Goal: Transaction & Acquisition: Purchase product/service

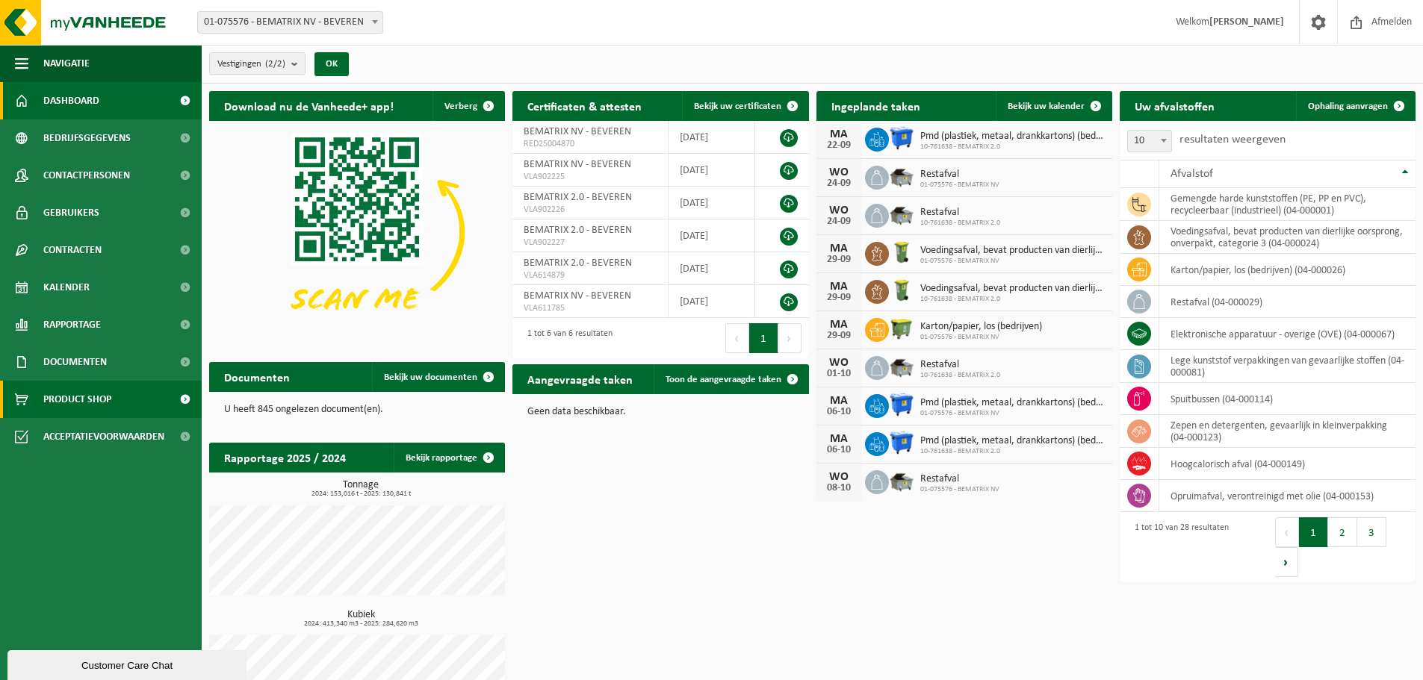
click at [46, 399] on span "Product Shop" at bounding box center [77, 399] width 68 height 37
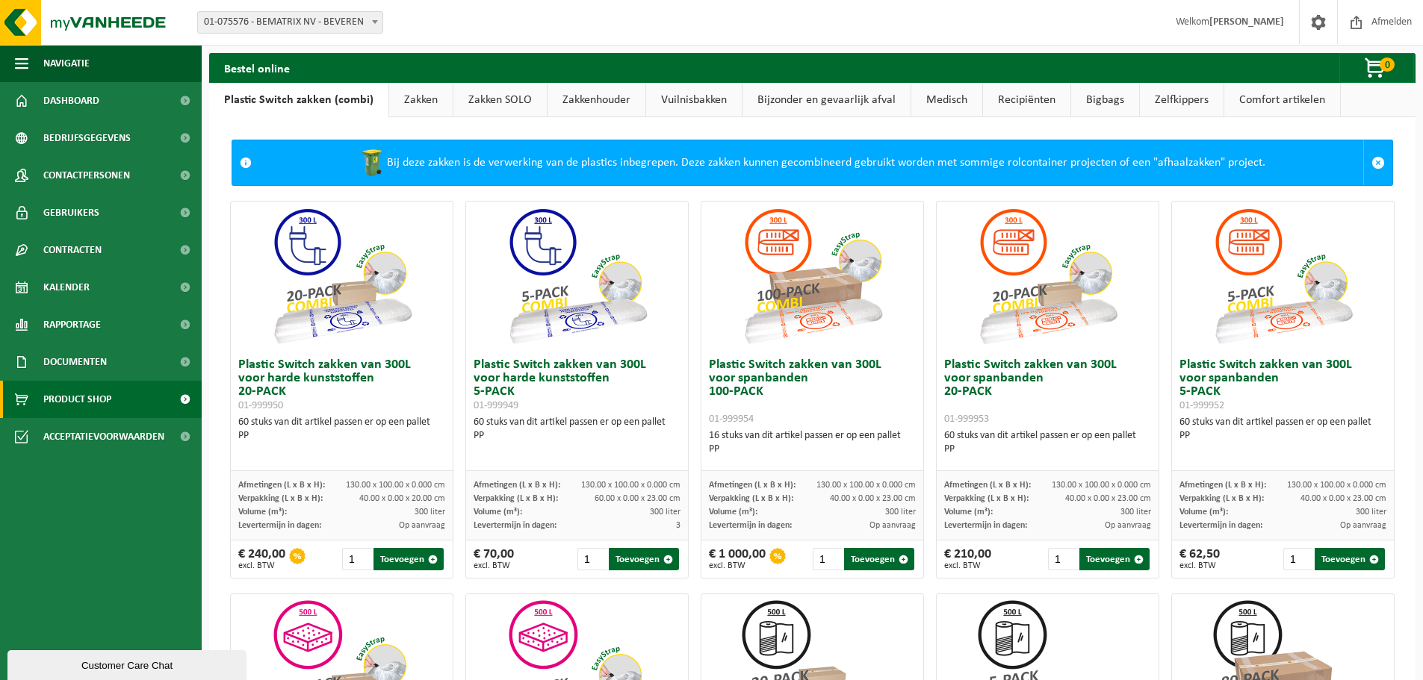
click at [671, 102] on link "Vuilnisbakken" at bounding box center [694, 100] width 96 height 34
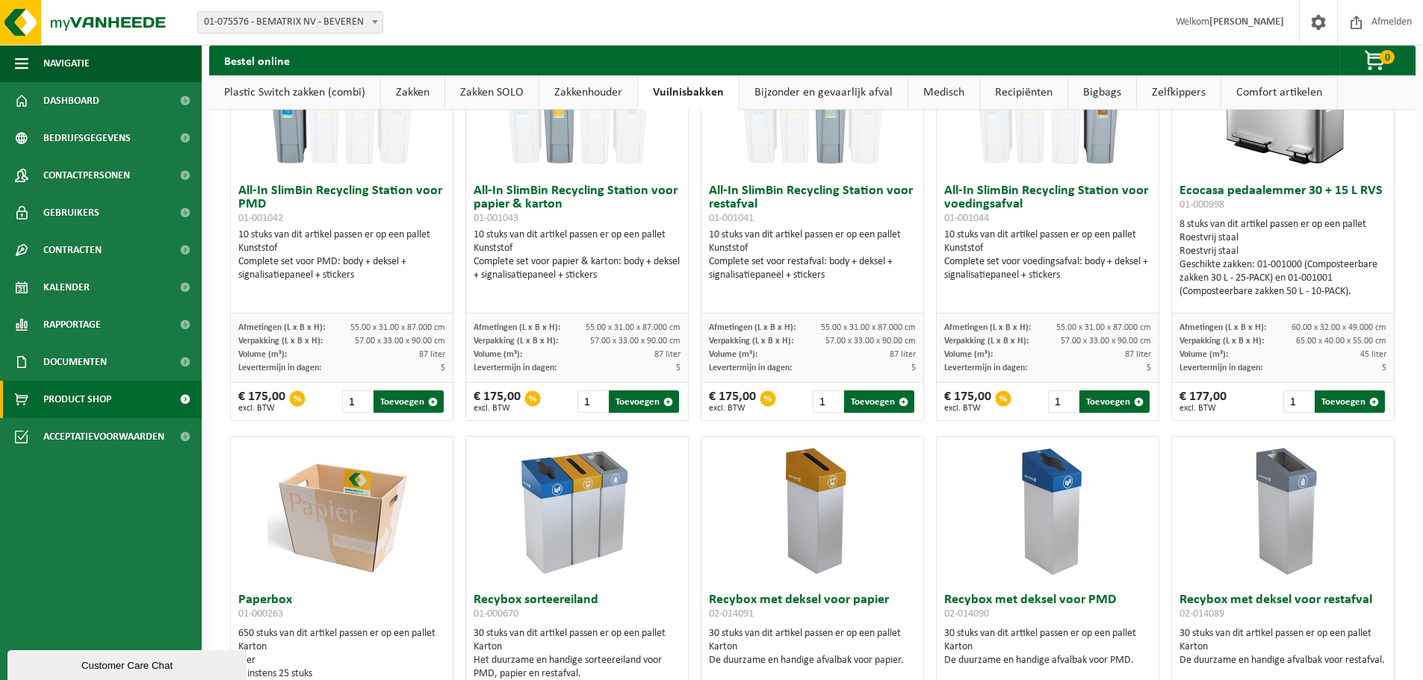
scroll to position [149, 0]
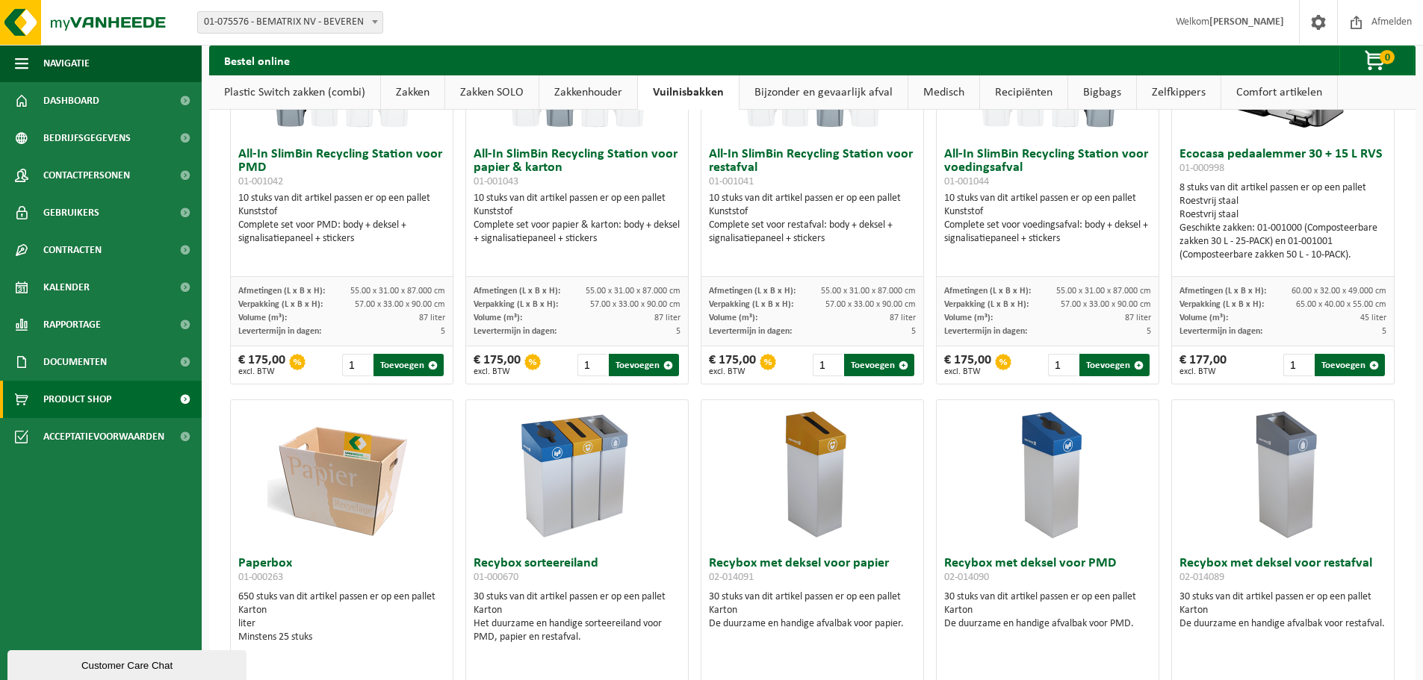
click at [540, 472] on img at bounding box center [577, 474] width 149 height 149
click at [570, 452] on img at bounding box center [577, 474] width 149 height 149
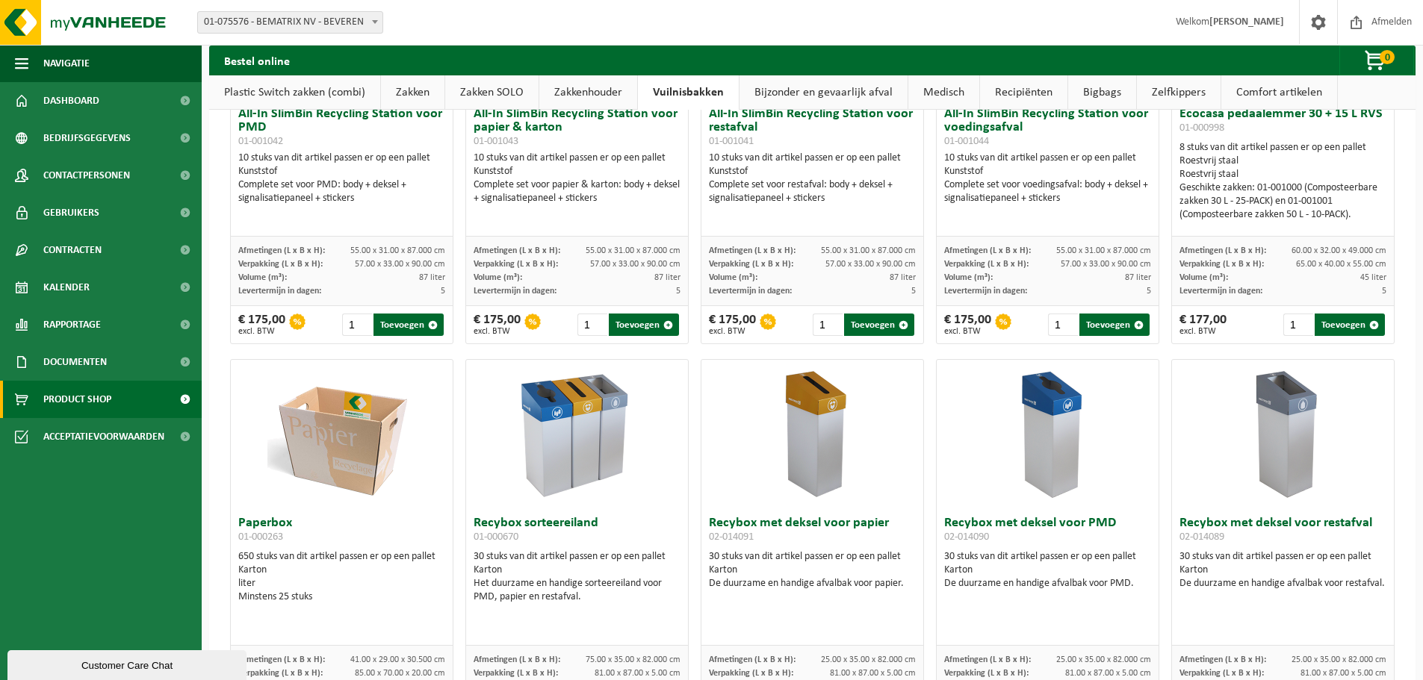
scroll to position [224, 0]
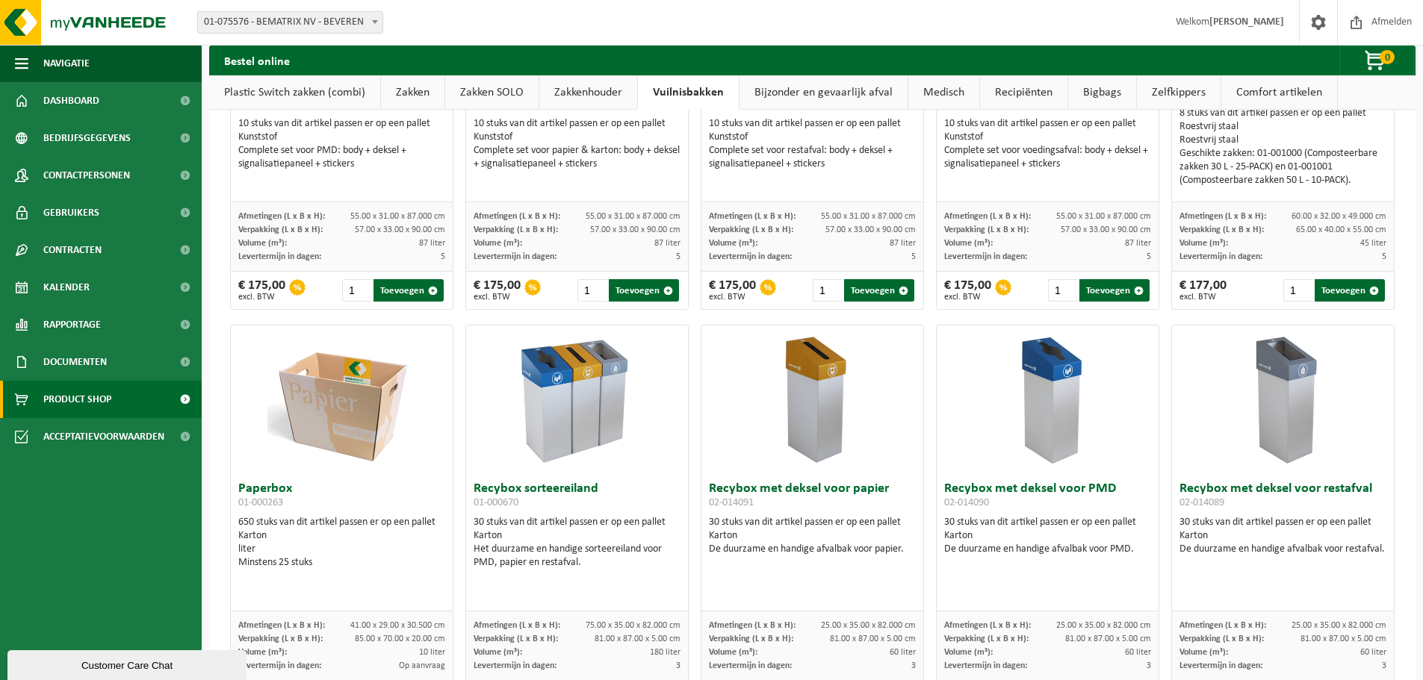
click at [552, 489] on h3 "Recybox sorteereiland 01-000670" at bounding box center [577, 498] width 207 height 30
click at [534, 533] on div "Karton" at bounding box center [577, 536] width 207 height 13
click at [775, 517] on div "30 stuks van dit artikel passen er op een pallet Karton De duurzame en handige …" at bounding box center [812, 536] width 207 height 40
click at [825, 423] on img at bounding box center [812, 400] width 149 height 149
click at [1058, 411] on img at bounding box center [1047, 400] width 149 height 149
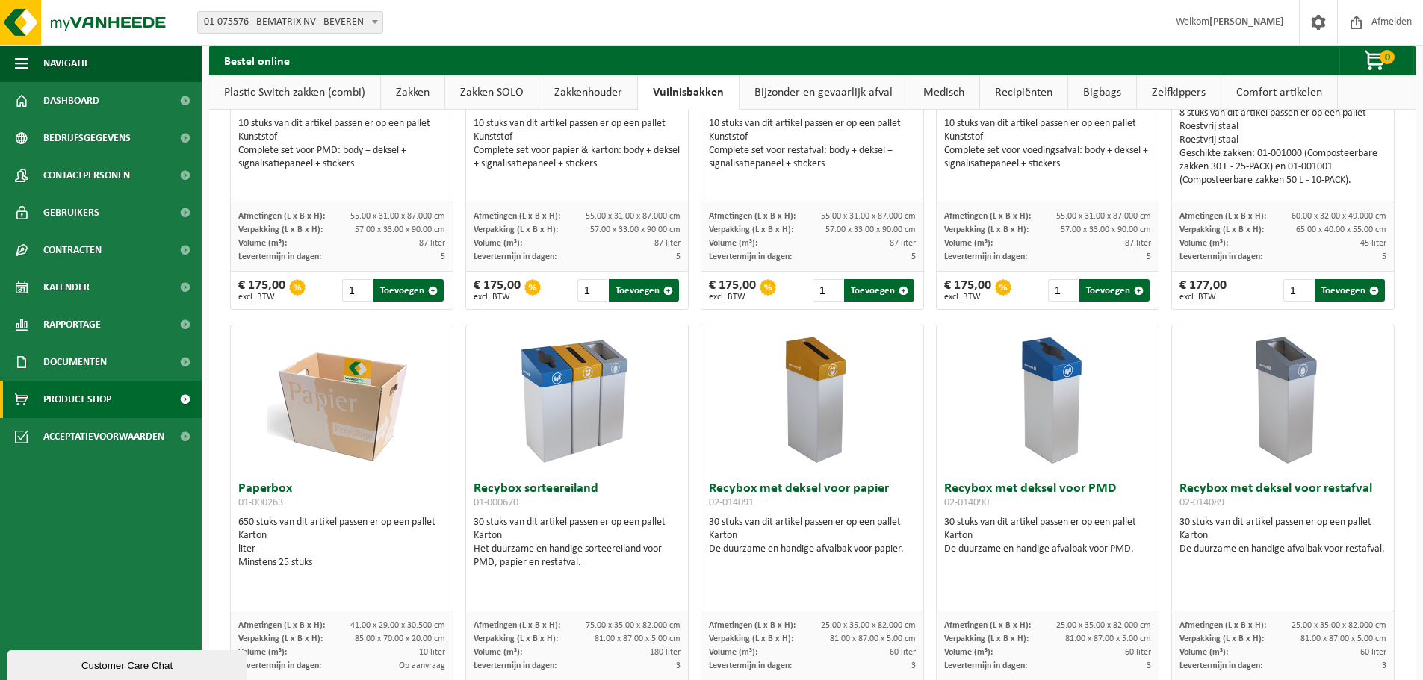
scroll to position [299, 0]
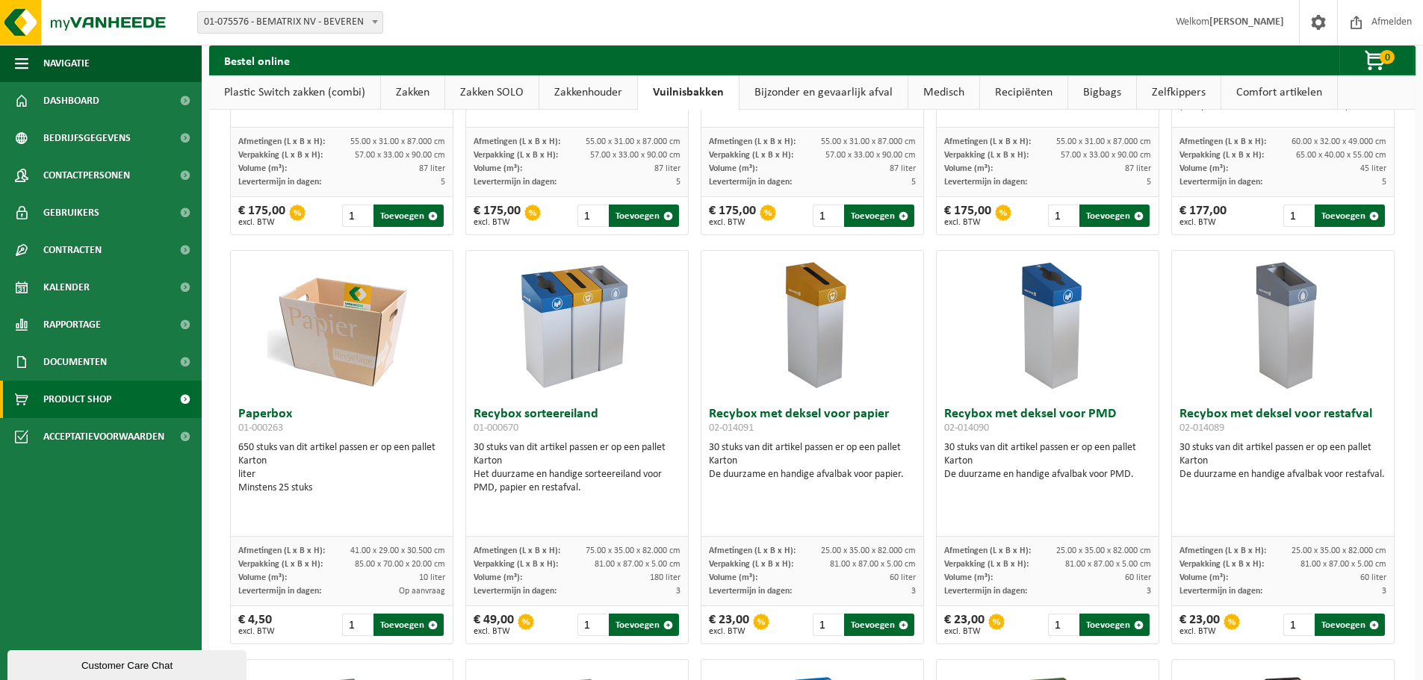
drag, startPoint x: 267, startPoint y: 412, endPoint x: 430, endPoint y: 491, distance: 181.4
click at [429, 491] on div "Paperbox 01-000263 650 stuks van dit artikel passen er op een pallet Karton lit…" at bounding box center [342, 468] width 222 height 137
click at [401, 491] on div "Minstens 25 stuks" at bounding box center [341, 488] width 207 height 13
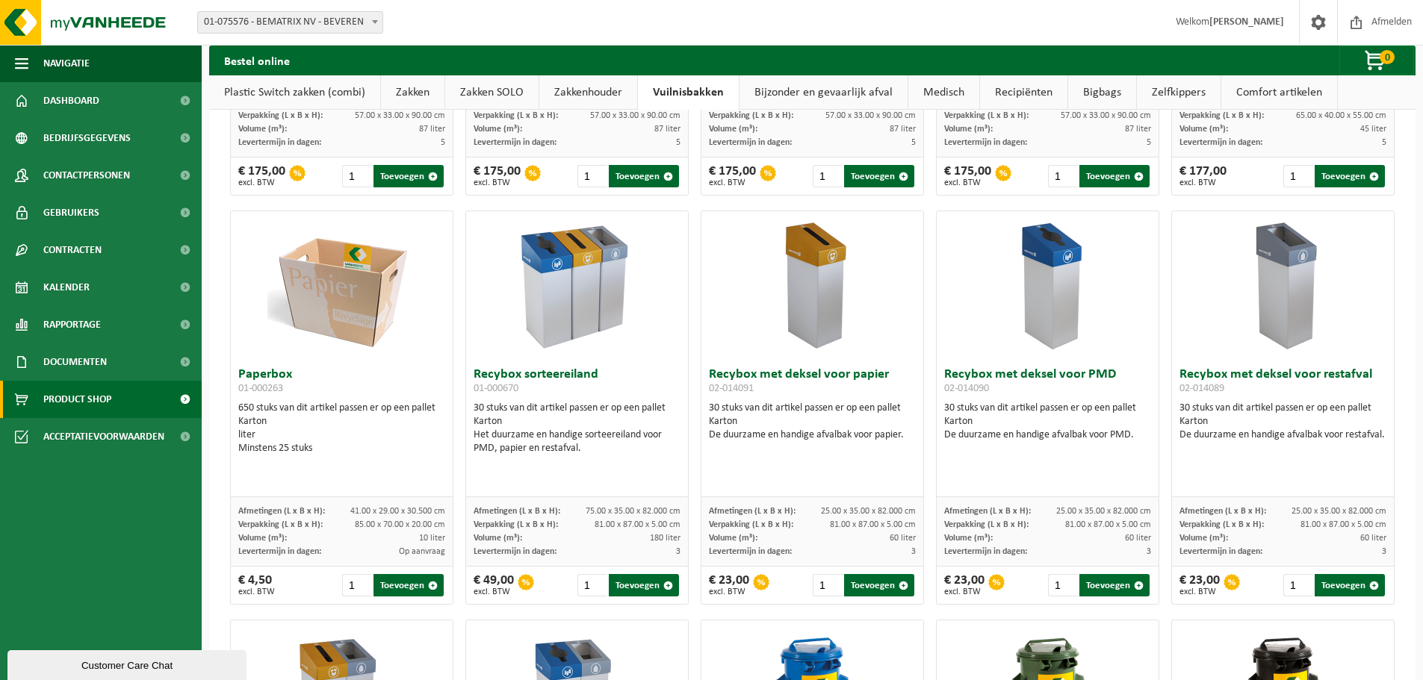
scroll to position [373, 0]
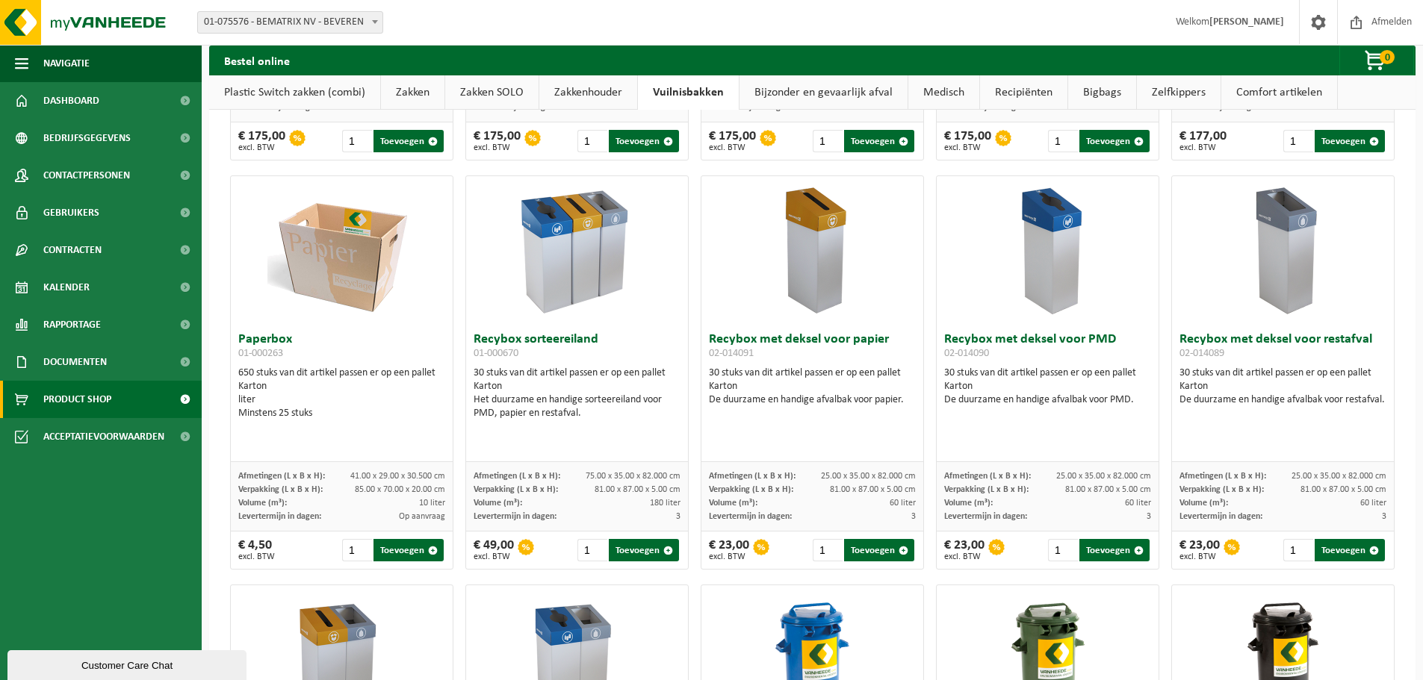
click at [273, 406] on div "liter" at bounding box center [341, 400] width 207 height 13
drag, startPoint x: 257, startPoint y: 414, endPoint x: 367, endPoint y: 416, distance: 110.6
click at [365, 416] on div "Minstens 25 stuks" at bounding box center [341, 413] width 207 height 13
click at [354, 261] on img at bounding box center [341, 250] width 149 height 149
click at [297, 378] on div "650 stuks van dit artikel passen er op een pallet Karton liter Minstens 25 stuks" at bounding box center [341, 394] width 207 height 54
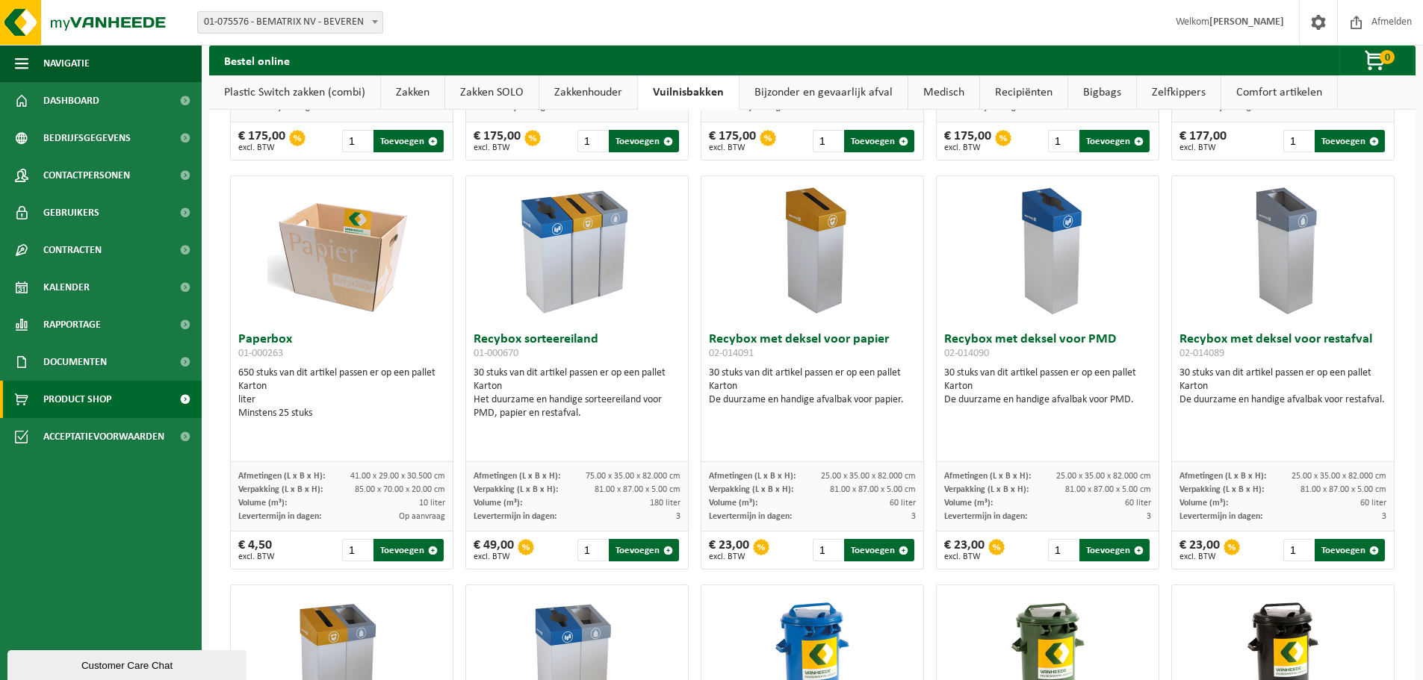
click at [261, 328] on div "Paperbox 01-000263 650 stuks van dit artikel passen er op een pallet Karton lit…" at bounding box center [342, 394] width 222 height 137
click at [263, 381] on div "Karton" at bounding box center [341, 386] width 207 height 13
click at [333, 253] on img at bounding box center [341, 250] width 149 height 149
click at [321, 408] on div "Minstens 25 stuks" at bounding box center [341, 413] width 207 height 13
drag, startPoint x: 291, startPoint y: 393, endPoint x: 237, endPoint y: 350, distance: 69.2
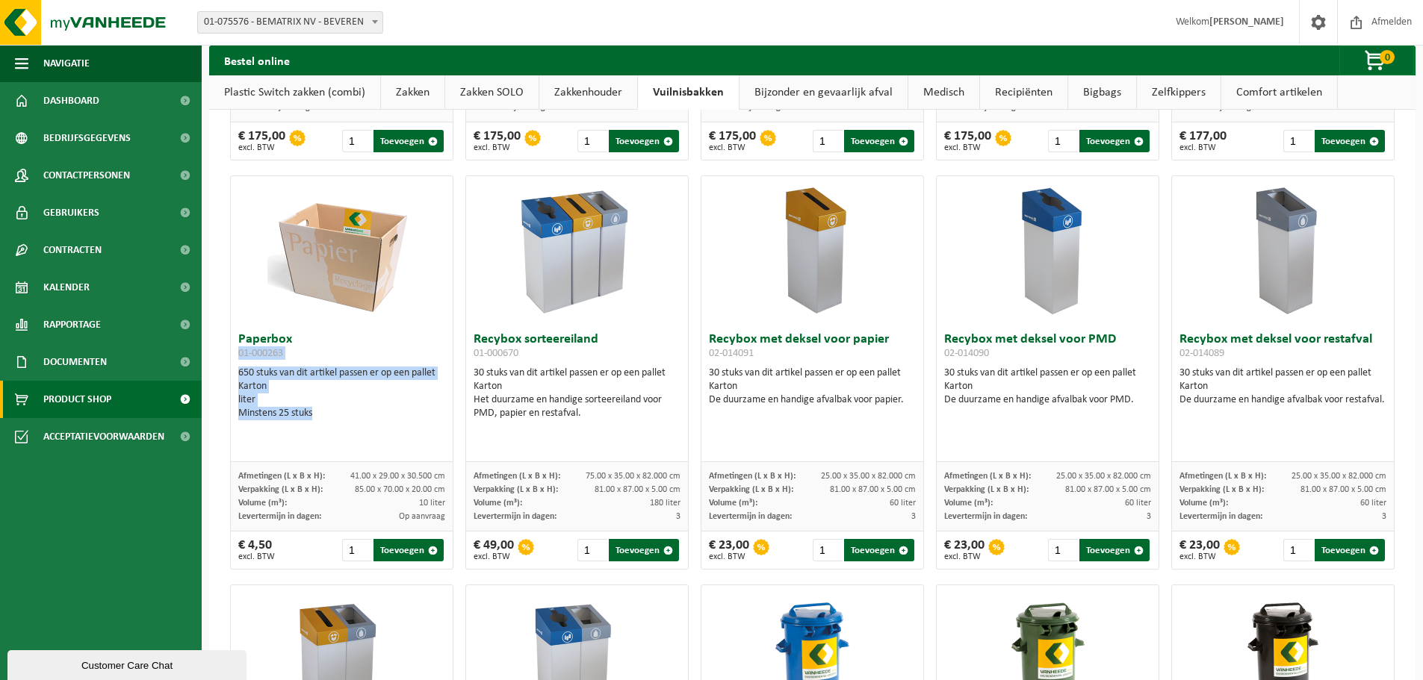
click at [235, 348] on div "Paperbox 01-000263 650 stuks van dit artikel passen er op een pallet Karton lit…" at bounding box center [342, 394] width 222 height 137
click at [330, 397] on div "liter" at bounding box center [341, 400] width 207 height 13
click at [303, 402] on div "liter" at bounding box center [341, 400] width 207 height 13
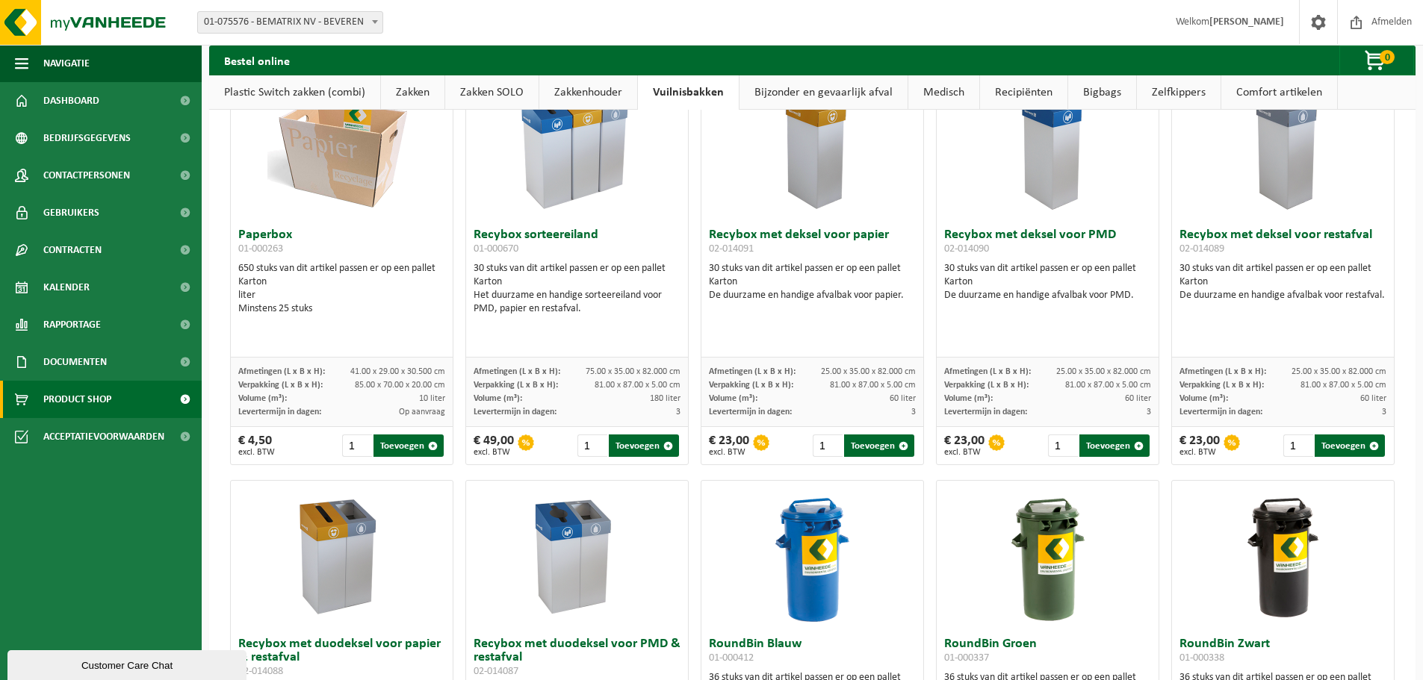
scroll to position [444, 0]
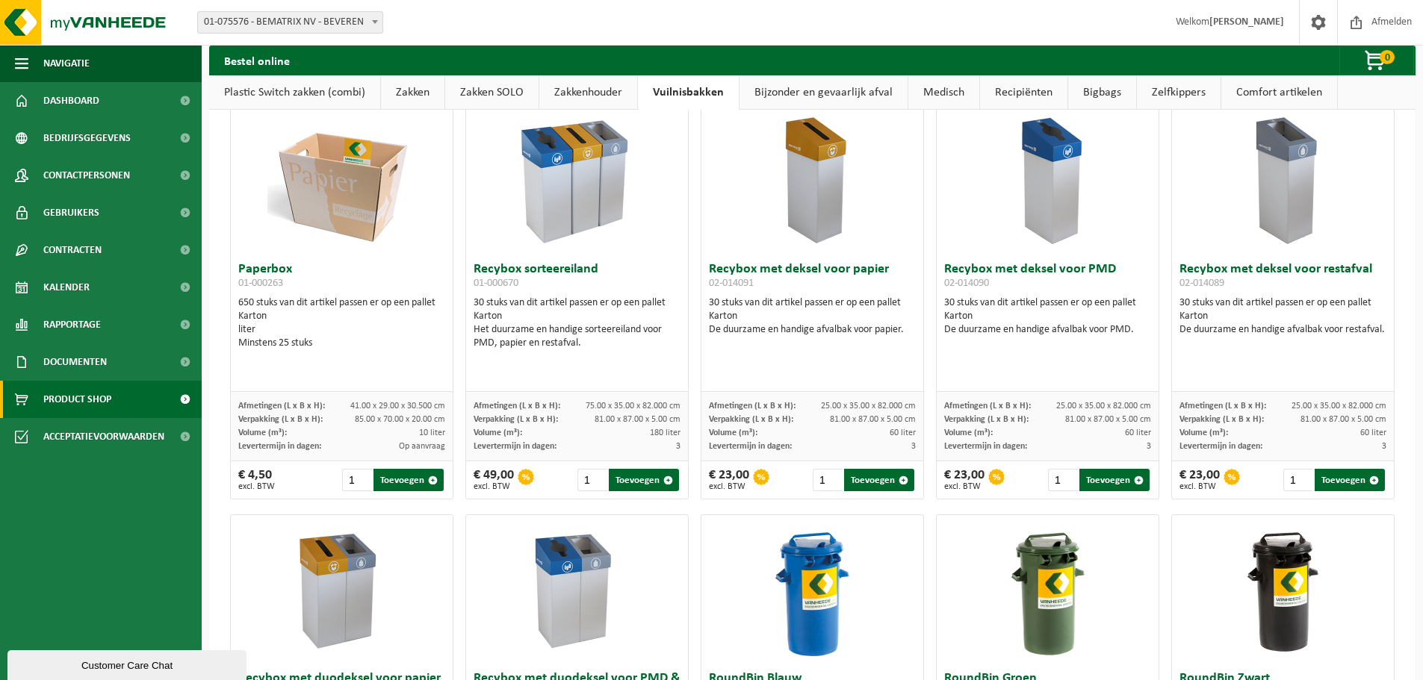
click at [355, 196] on img at bounding box center [341, 180] width 149 height 149
click at [348, 334] on div "liter" at bounding box center [341, 329] width 207 height 13
click at [369, 184] on img at bounding box center [341, 180] width 149 height 149
click at [357, 285] on h3 "Paperbox 01-000263" at bounding box center [341, 278] width 207 height 30
drag, startPoint x: 294, startPoint y: 441, endPoint x: 450, endPoint y: 432, distance: 156.3
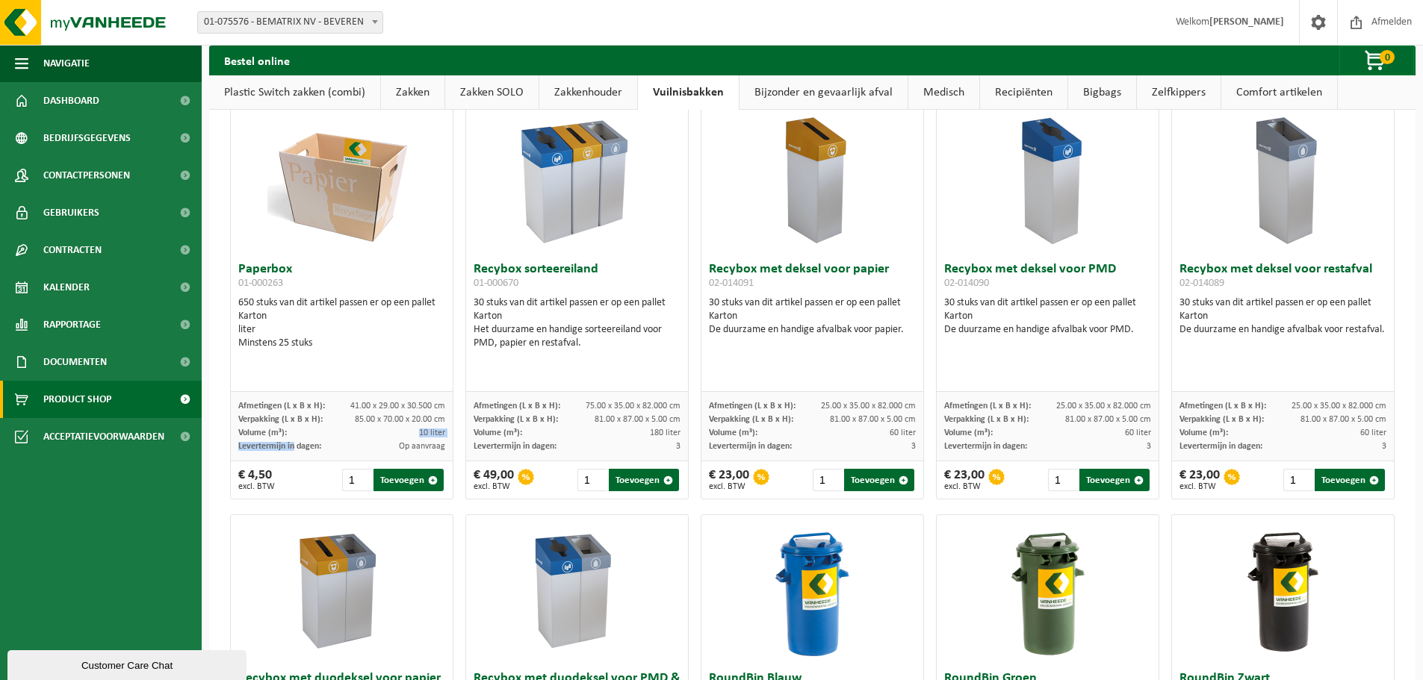
click at [451, 434] on div "Paperbox 01-000263 650 stuks van dit artikel passen er op een pallet Karton lit…" at bounding box center [341, 302] width 223 height 394
click at [402, 415] on span "85.00 x 70.00 x 20.00 cm" at bounding box center [400, 419] width 90 height 9
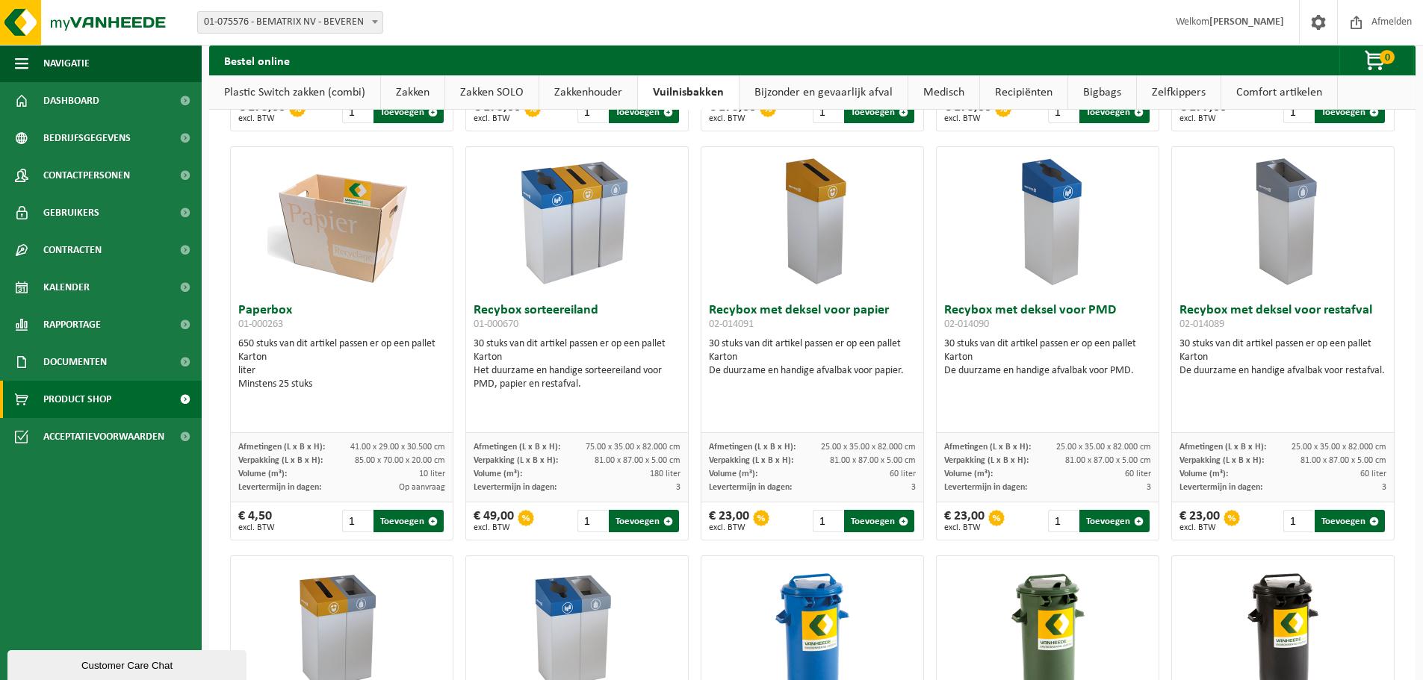
scroll to position [369, 0]
